Goal: Transaction & Acquisition: Purchase product/service

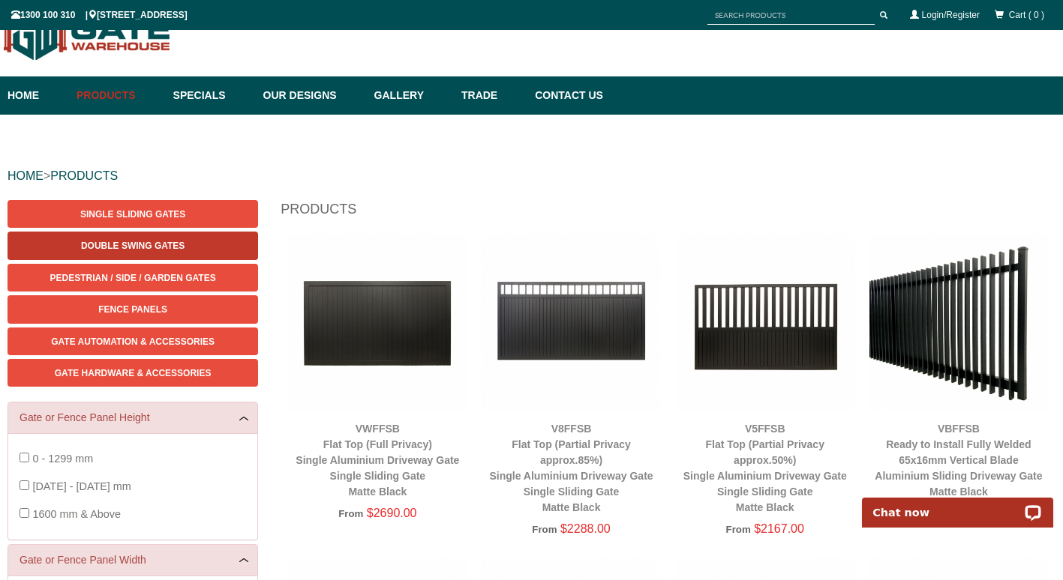
click at [64, 250] on link "Double Swing Gates" at bounding box center [132, 246] width 250 height 28
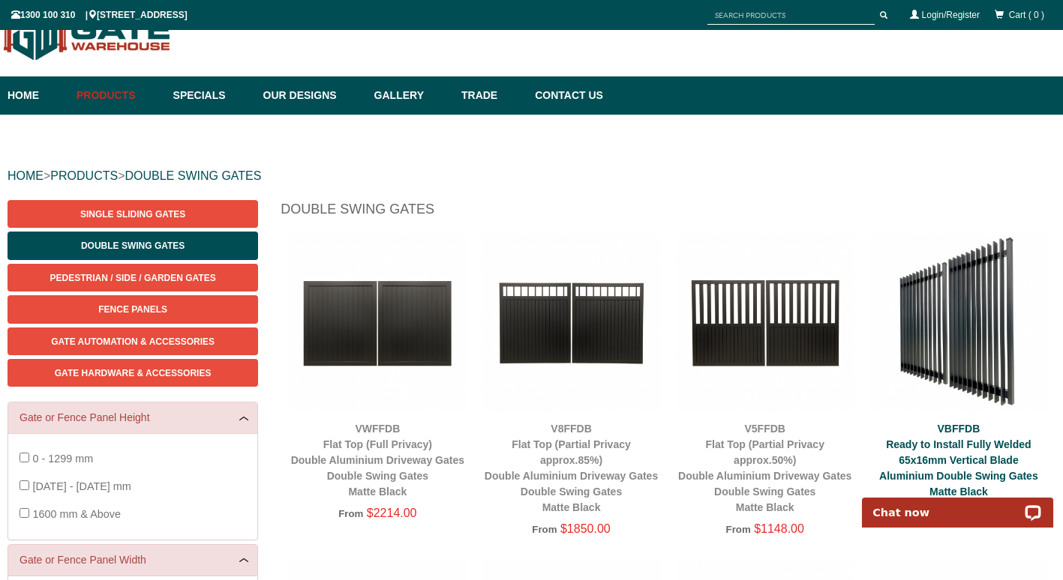
click at [963, 456] on link "VBFFDB Ready to Install Fully Welded 65x16mm Vertical Blade Aluminium Double Sw…" at bounding box center [958, 460] width 159 height 75
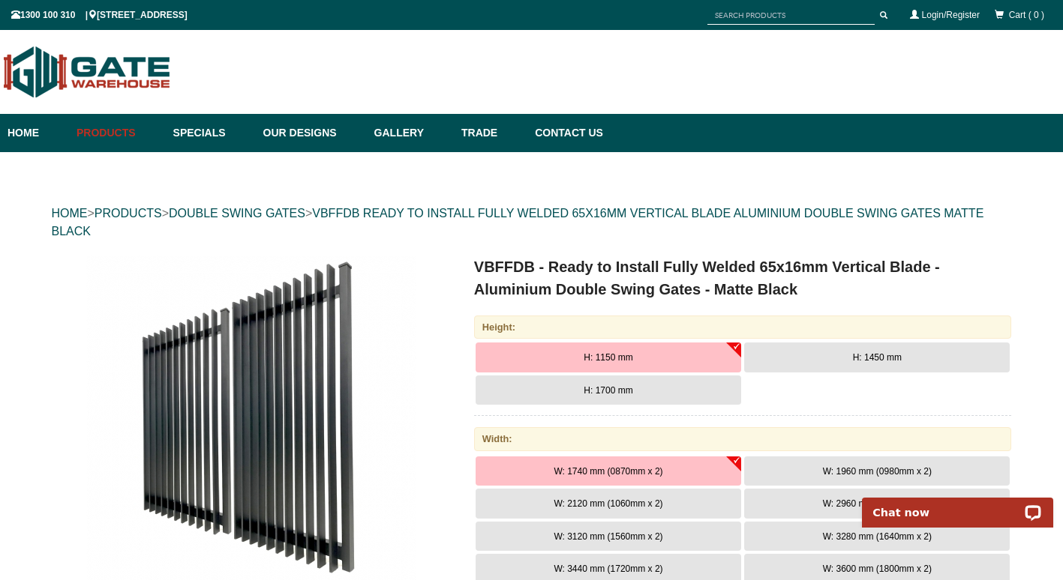
click at [105, 133] on link "Products" at bounding box center [117, 133] width 97 height 38
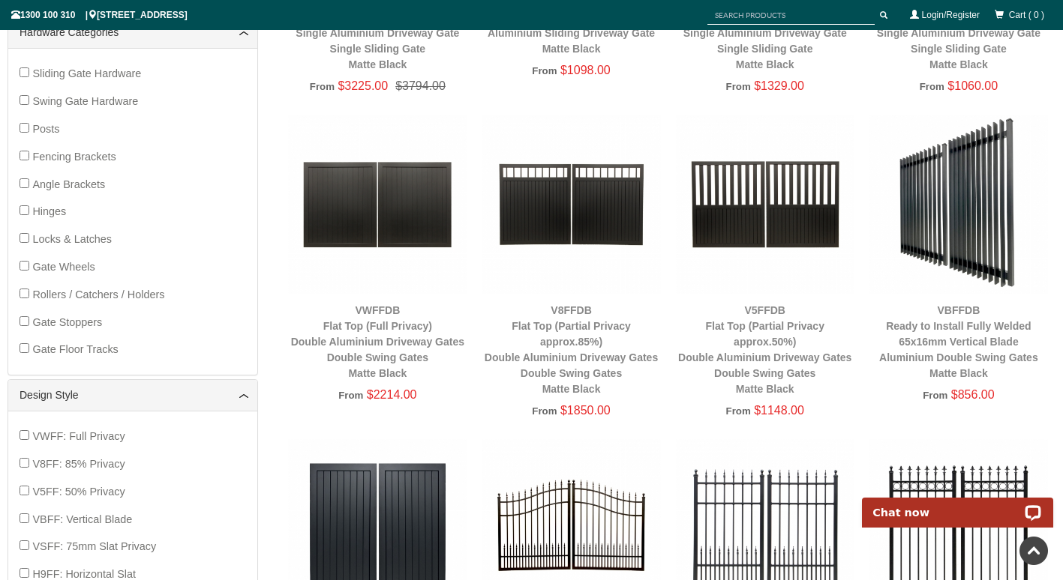
scroll to position [787, 0]
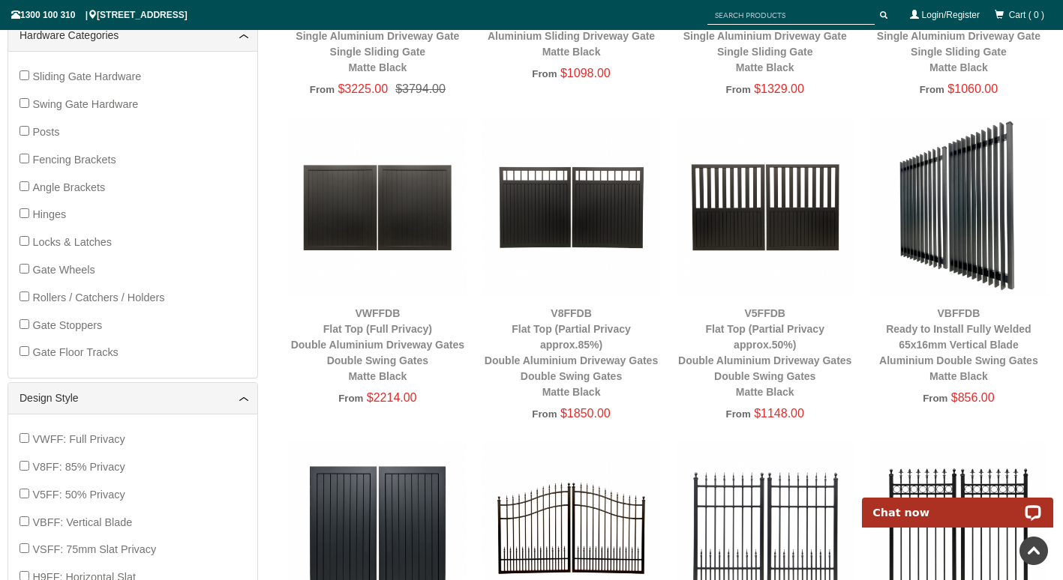
click at [549, 215] on img at bounding box center [570, 207] width 178 height 178
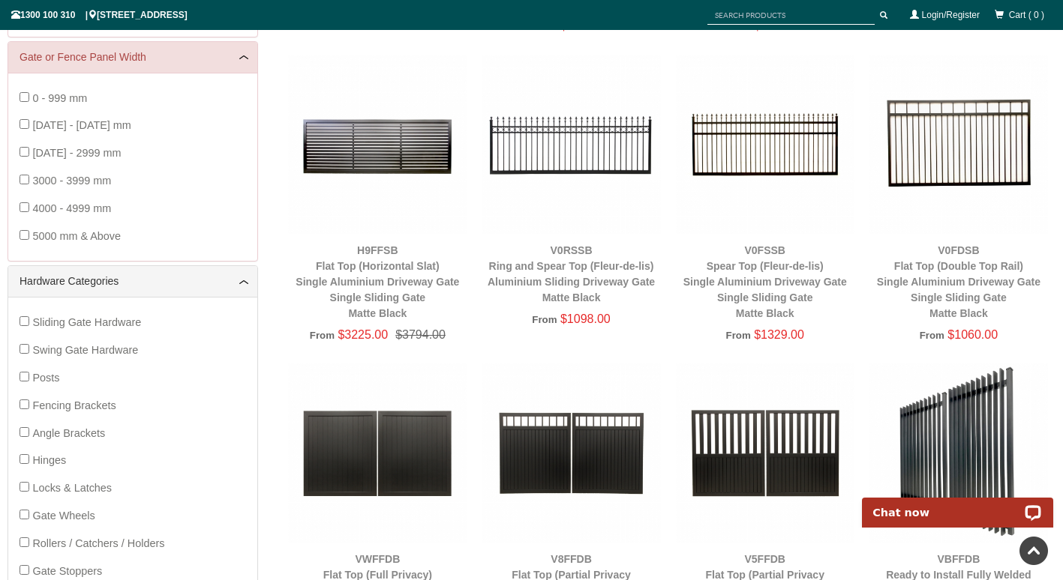
scroll to position [541, 0]
click at [558, 456] on img at bounding box center [570, 452] width 178 height 178
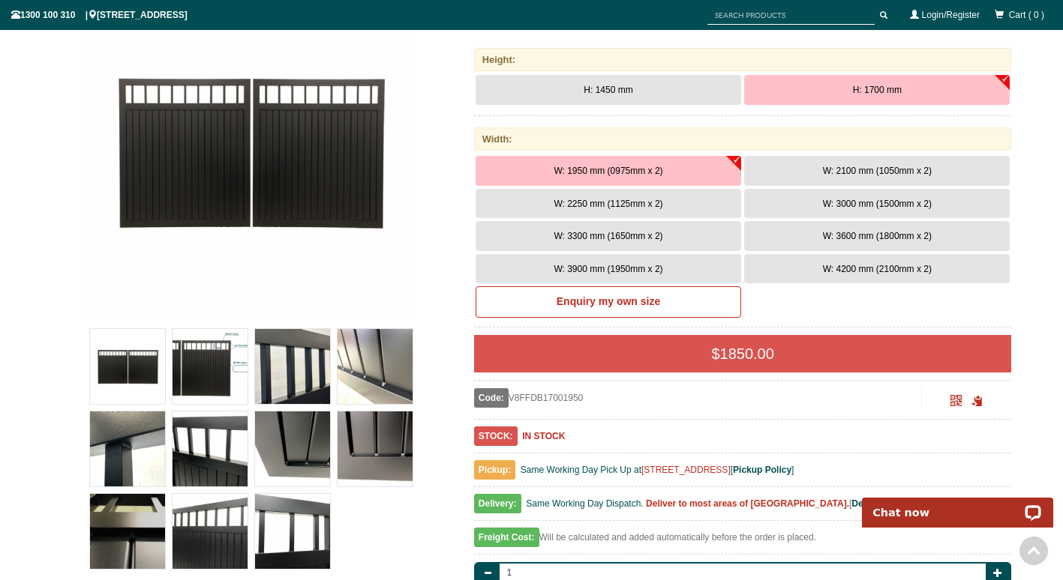
scroll to position [271, 0]
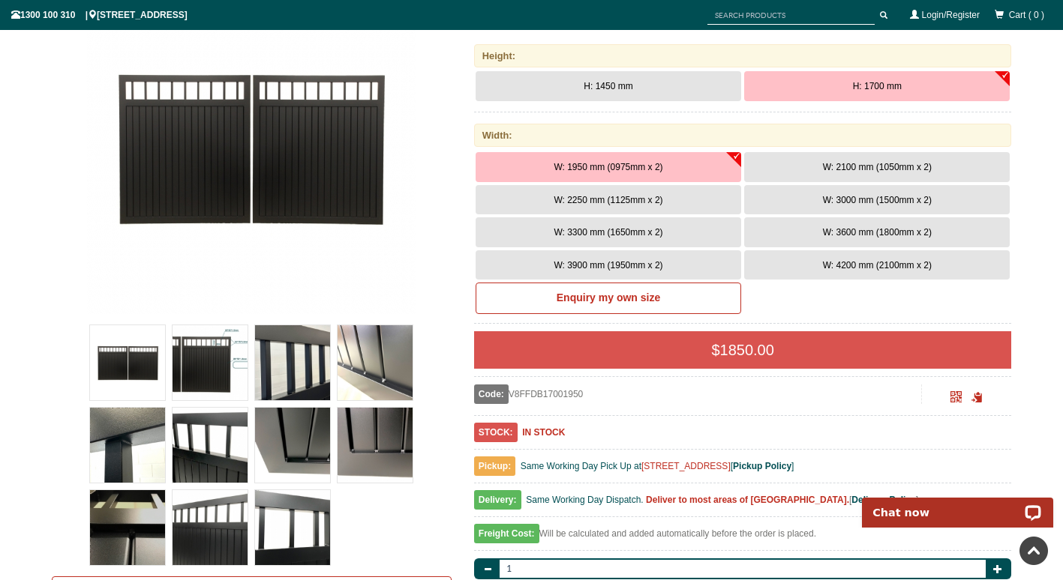
click at [679, 307] on link "Enquiry my own size" at bounding box center [607, 298] width 265 height 31
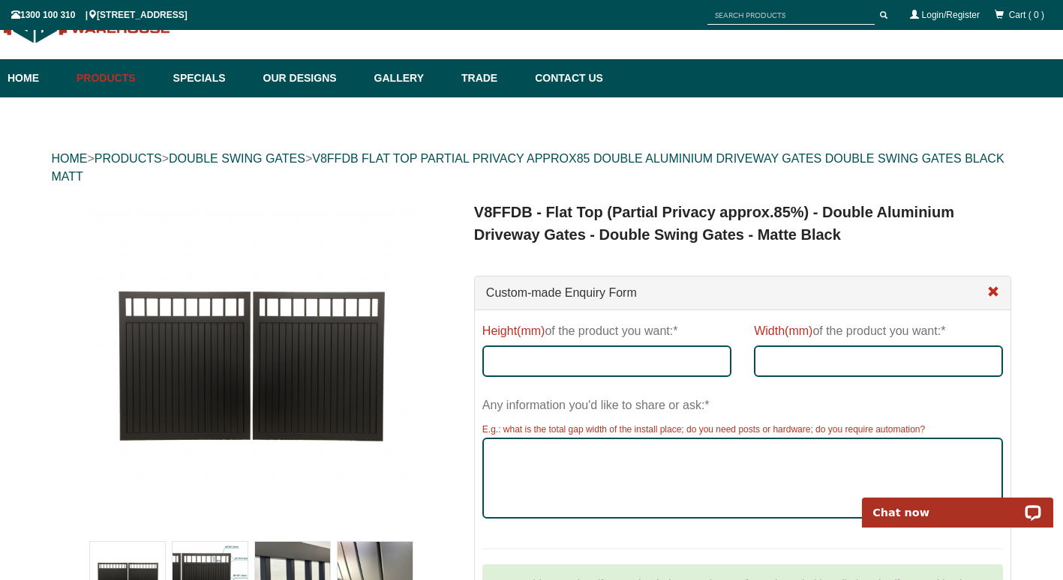
scroll to position [0, 0]
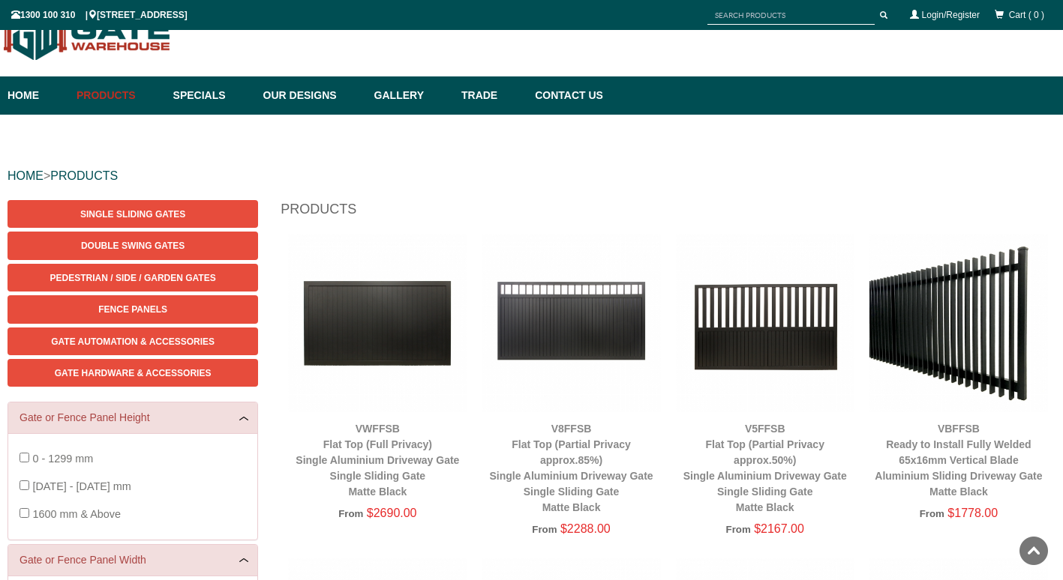
scroll to position [541, 0]
